Goal: Check status: Check status

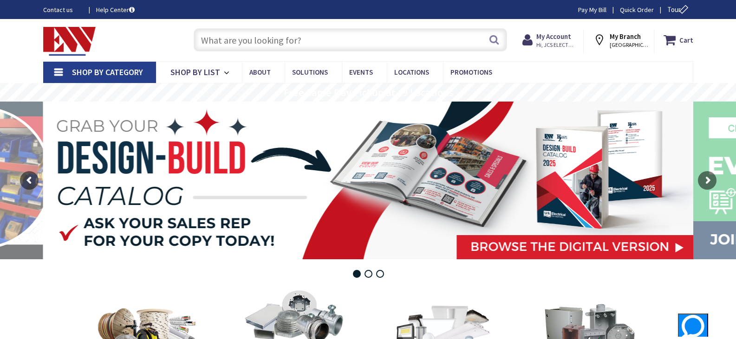
click at [566, 34] on strong "My Account" at bounding box center [553, 36] width 35 height 9
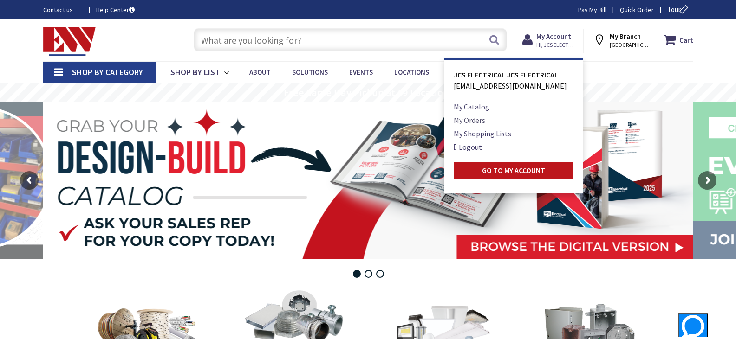
click at [471, 117] on link "My Orders" at bounding box center [469, 120] width 32 height 11
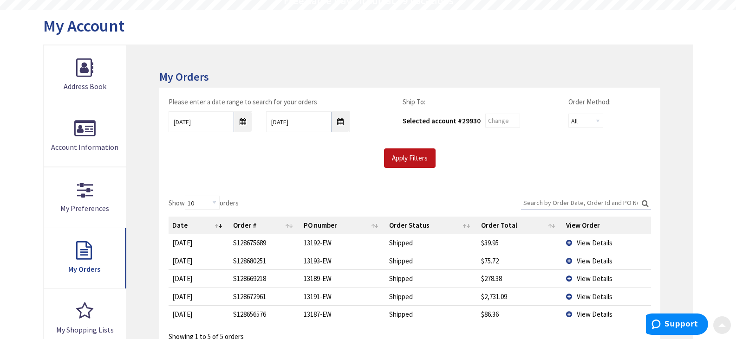
scroll to position [94, 0]
click at [586, 201] on input "Search:" at bounding box center [586, 202] width 130 height 14
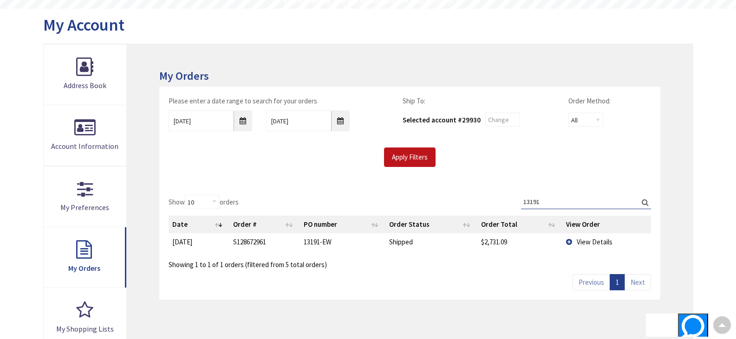
type input "13191"
click at [596, 241] on span "View Details" at bounding box center [594, 242] width 36 height 9
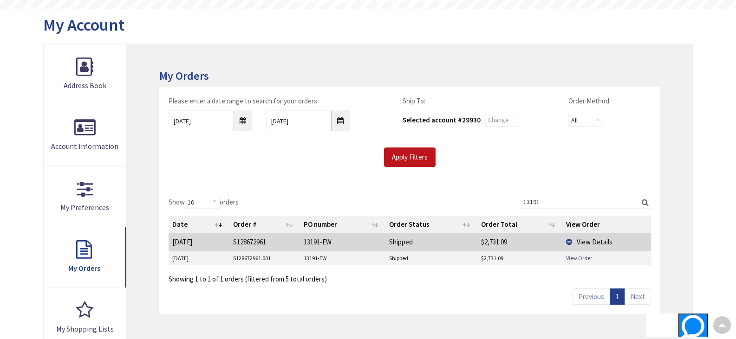
click at [579, 259] on link "View Order" at bounding box center [579, 258] width 26 height 8
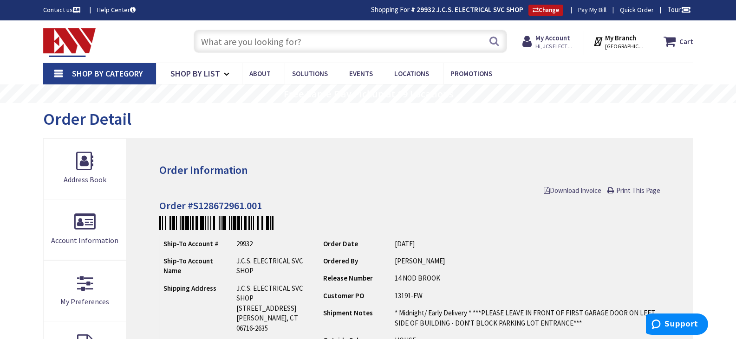
click at [263, 34] on input "text" at bounding box center [350, 41] width 313 height 23
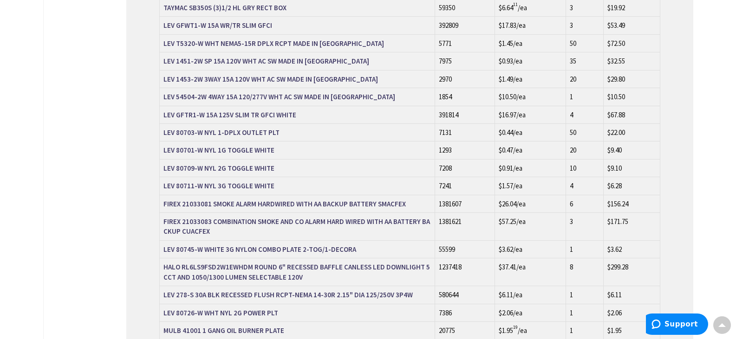
scroll to position [650, 0]
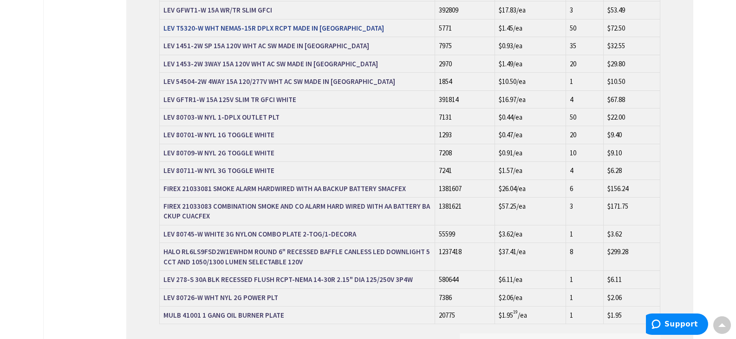
type input "RAB wafer 6 in"
